Goal: Obtain resource: Obtain resource

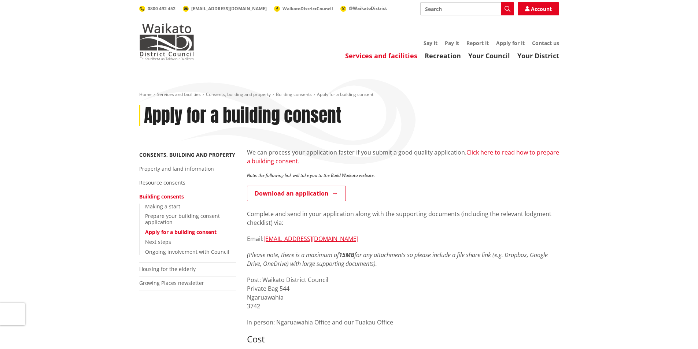
click at [532, 155] on link "Click here to read how to prepare a building consent." at bounding box center [403, 156] width 312 height 17
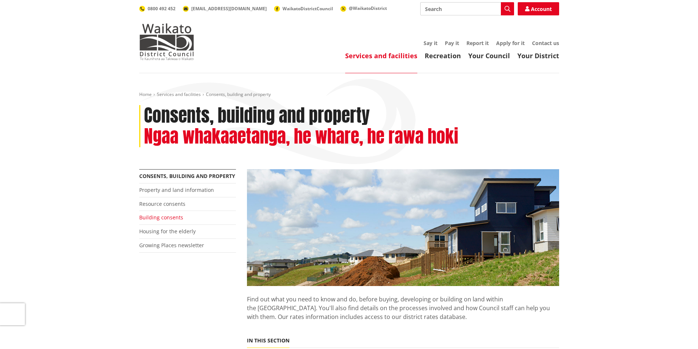
click at [158, 217] on link "Building consents" at bounding box center [161, 217] width 44 height 7
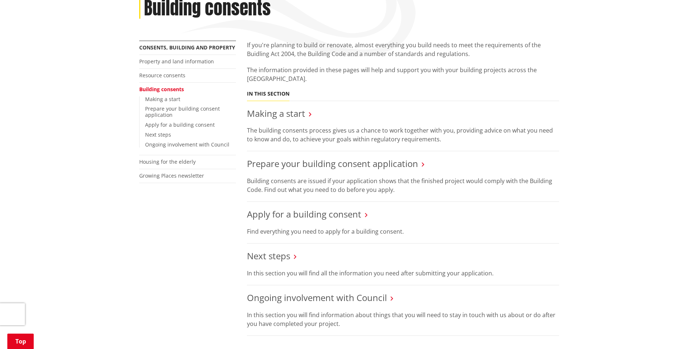
scroll to position [110, 0]
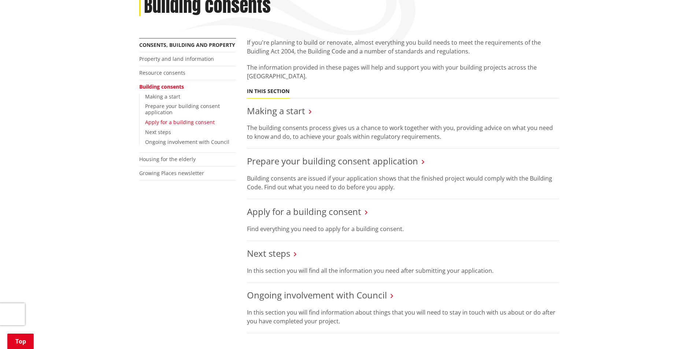
click at [172, 124] on link "Apply for a building consent" at bounding box center [180, 122] width 70 height 7
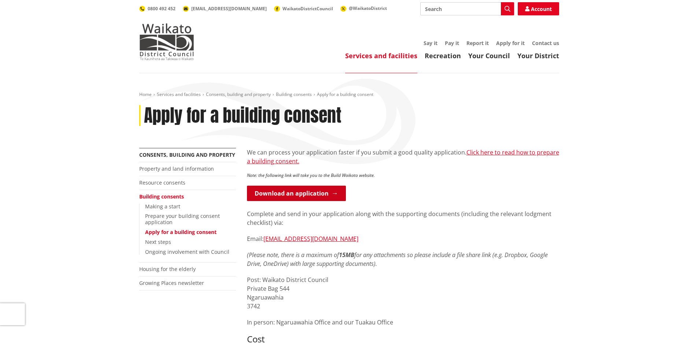
click at [294, 196] on link "Download an application" at bounding box center [296, 193] width 99 height 15
click at [498, 156] on link "Click here to read how to prepare a building consent." at bounding box center [403, 156] width 312 height 17
